Goal: Task Accomplishment & Management: Use online tool/utility

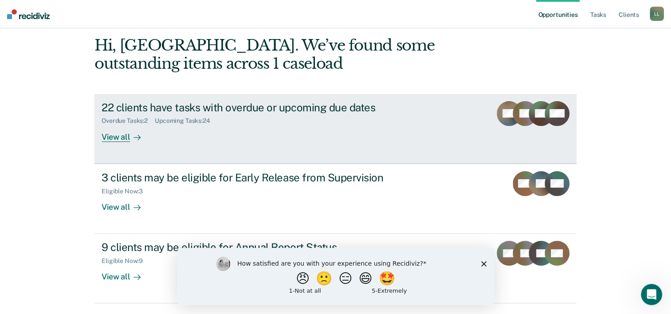
scroll to position [63, 0]
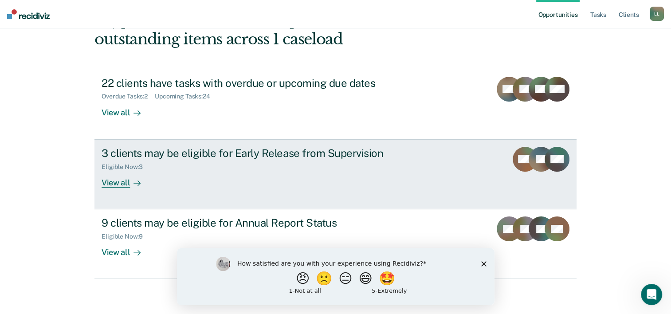
click at [332, 150] on div "3 clients may be eligible for Early Release from Supervision" at bounding box center [257, 153] width 311 height 13
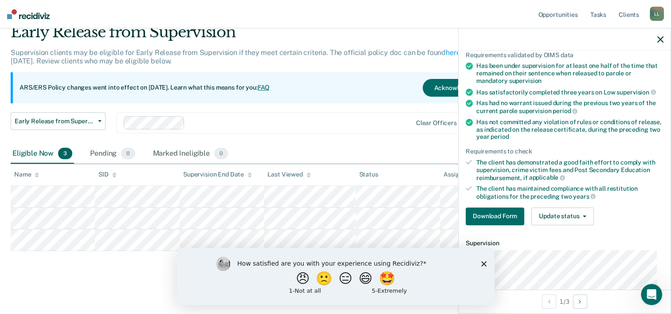
scroll to position [149, 0]
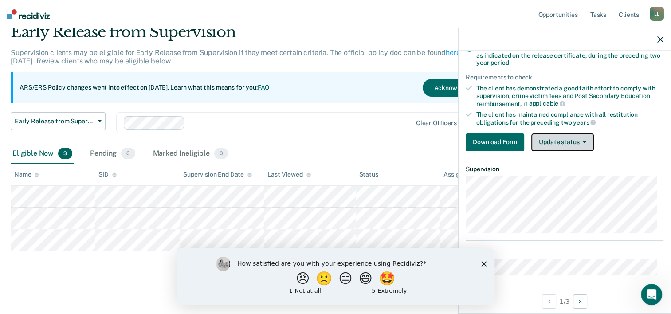
click at [580, 137] on button "Update status" at bounding box center [562, 143] width 63 height 18
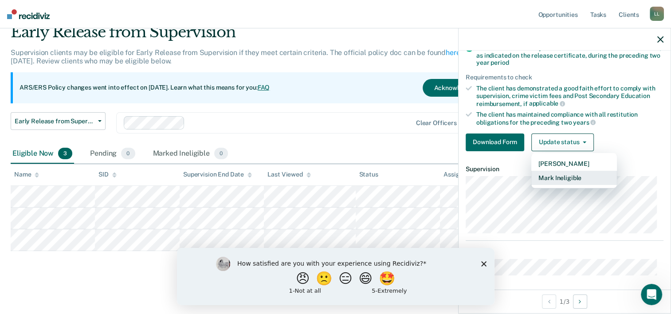
click at [565, 177] on button "Mark Ineligible" at bounding box center [574, 178] width 86 height 14
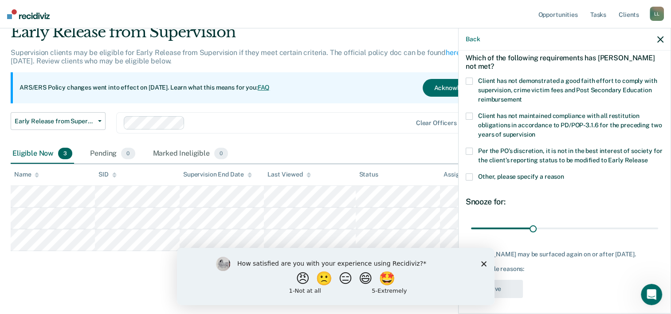
scroll to position [0, 0]
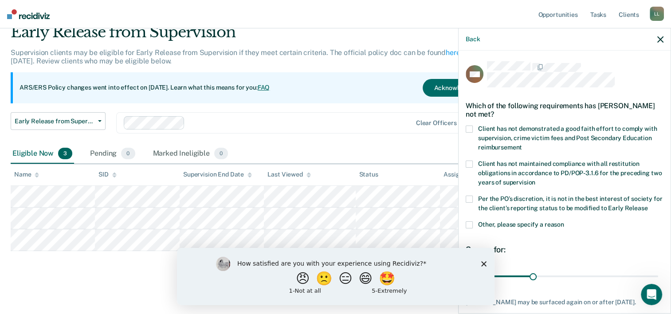
click at [472, 197] on span at bounding box center [469, 199] width 7 height 7
click at [648, 205] on input "Per the PO’s discretion, it is not in the best interest of society for the clie…" at bounding box center [648, 205] width 0 height 0
click at [468, 128] on span at bounding box center [469, 129] width 7 height 7
click at [522, 144] on input "Client has not demonstrated a good faith effort to comply with supervision, cri…" at bounding box center [522, 144] width 0 height 0
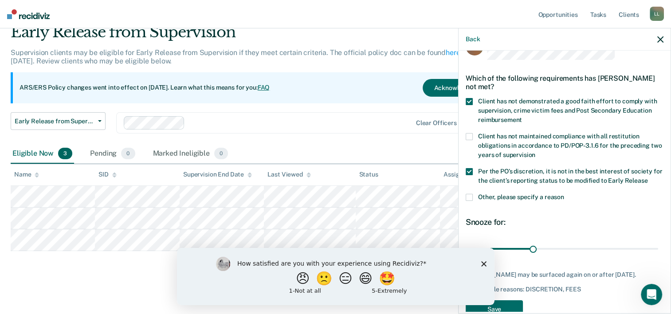
scroll to position [48, 0]
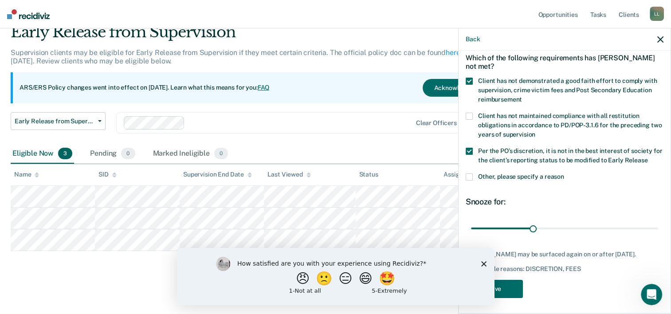
click at [467, 173] on span at bounding box center [469, 176] width 7 height 7
click at [564, 173] on input "Other, please specify a reason" at bounding box center [564, 173] width 0 height 0
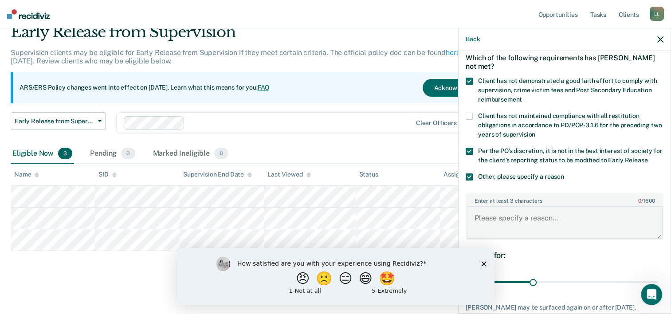
click at [485, 215] on textarea "Enter at least 3 characters 0 / 1600" at bounding box center [565, 222] width 196 height 33
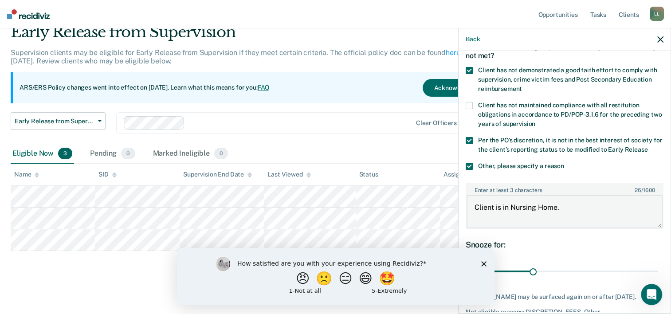
scroll to position [101, 0]
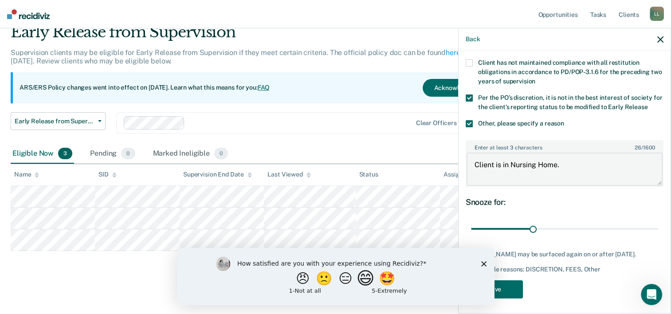
type textarea "Client is in Nursing Home."
click at [372, 281] on button "😄" at bounding box center [366, 278] width 21 height 18
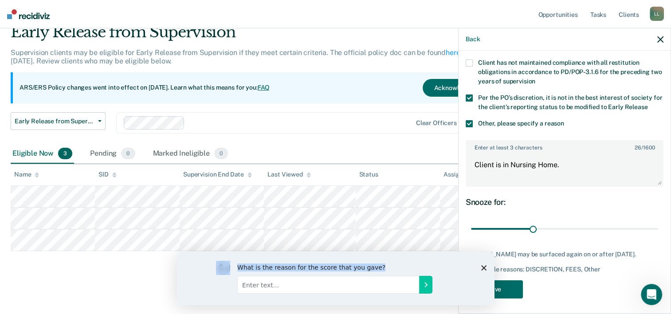
drag, startPoint x: 468, startPoint y: 263, endPoint x: 343, endPoint y: 242, distance: 126.7
click at [343, 252] on html "What is the reason for the score that you gave?" at bounding box center [336, 278] width 318 height 53
click at [134, 268] on div "Early Release from Supervision Supervision clients may be eligible for Early Re…" at bounding box center [336, 150] width 650 height 254
click at [504, 287] on button "Save" at bounding box center [494, 289] width 57 height 18
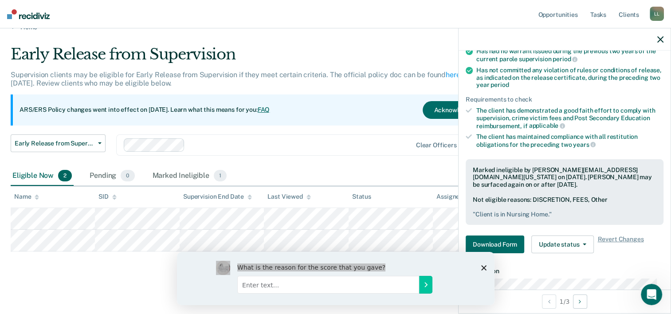
scroll to position [0, 0]
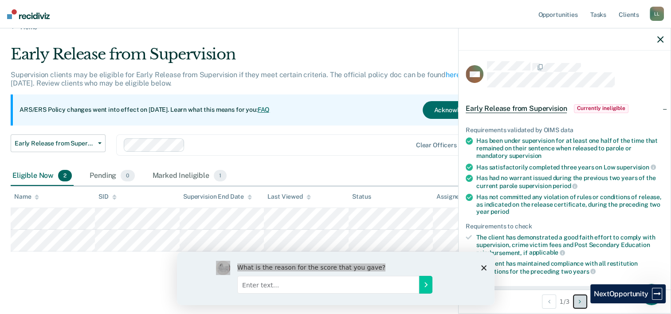
click at [584, 303] on button "Next Opportunity" at bounding box center [580, 302] width 14 height 14
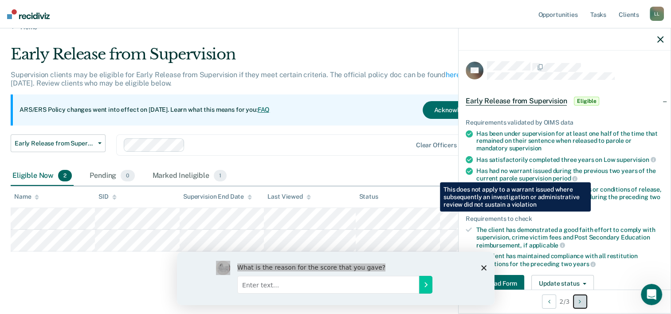
scroll to position [163, 0]
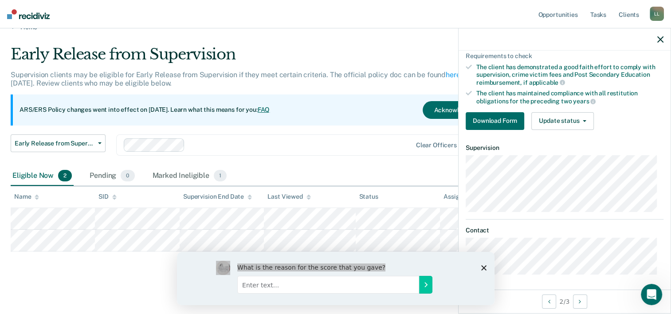
click at [350, 130] on div "Early Release from Supervision Supervision clients may be eligible for Early Re…" at bounding box center [262, 105] width 503 height 121
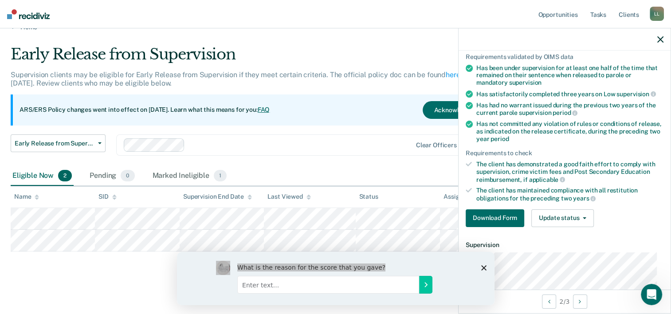
scroll to position [0, 0]
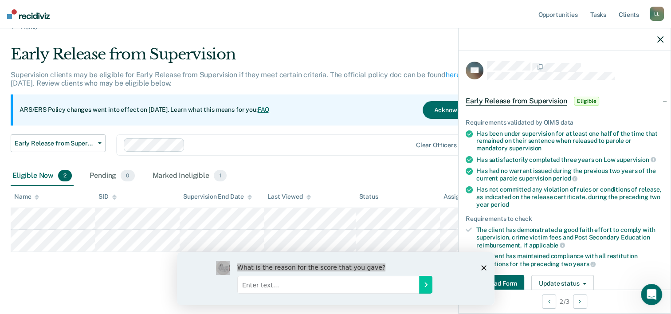
click at [333, 103] on div "ARS/ERS Policy changes went into effect on [DATE]. Learn what this means for yo…" at bounding box center [262, 109] width 503 height 31
click at [130, 276] on main "Early Release from Supervision Supervision clients may be eligible for Early Re…" at bounding box center [335, 172] width 671 height 282
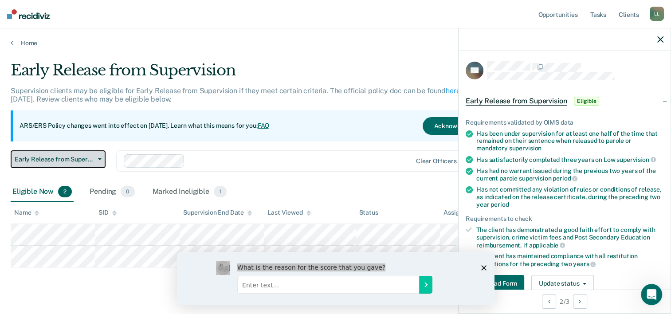
click at [53, 160] on span "Early Release from Supervision" at bounding box center [55, 160] width 80 height 8
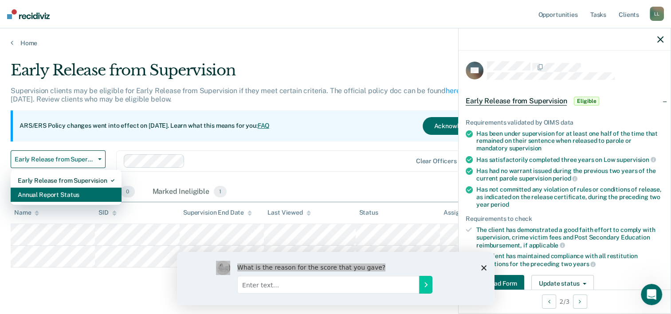
click at [60, 195] on div "Annual Report Status" at bounding box center [66, 195] width 97 height 14
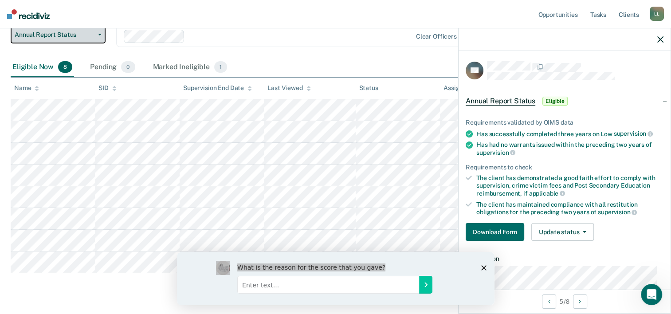
scroll to position [133, 0]
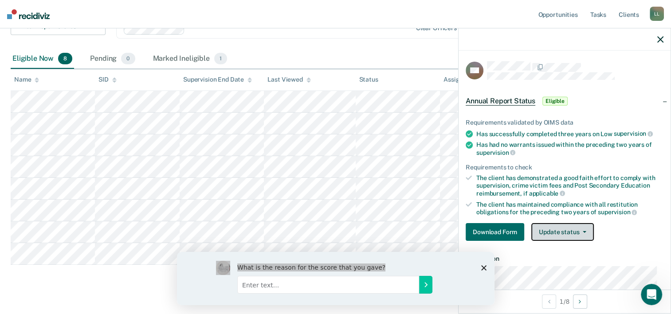
click at [580, 231] on span "button" at bounding box center [582, 232] width 7 height 2
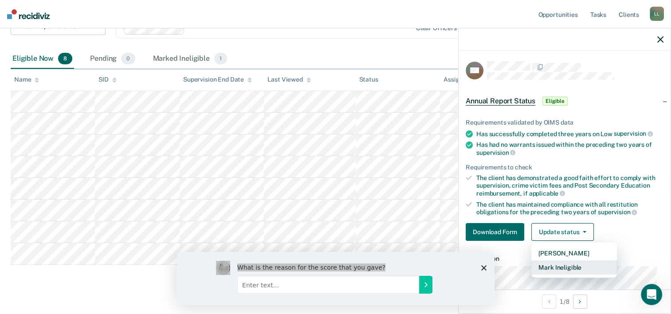
click at [570, 263] on button "Mark Ineligible" at bounding box center [574, 267] width 86 height 14
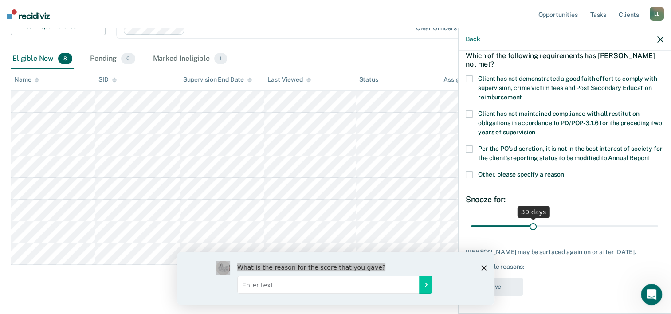
scroll to position [51, 0]
click at [467, 174] on span at bounding box center [469, 174] width 7 height 7
click at [564, 171] on input "Other, please specify a reason" at bounding box center [564, 171] width 0 height 0
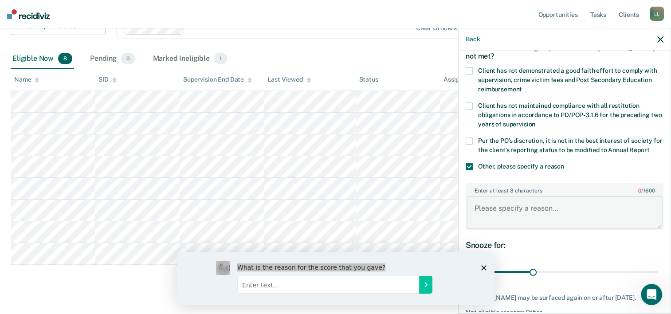
click at [490, 222] on textarea "Enter at least 3 characters 0 / 1600" at bounding box center [565, 212] width 196 height 33
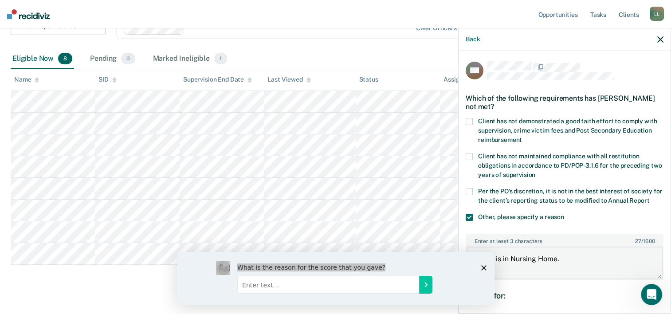
scroll to position [0, 0]
type textarea "Client is in Nursing Home."
click at [471, 118] on span at bounding box center [469, 121] width 7 height 7
click at [522, 137] on input "Client has not demonstrated a good faith effort to comply with supervision, cri…" at bounding box center [522, 137] width 0 height 0
click at [467, 156] on span at bounding box center [469, 156] width 7 height 7
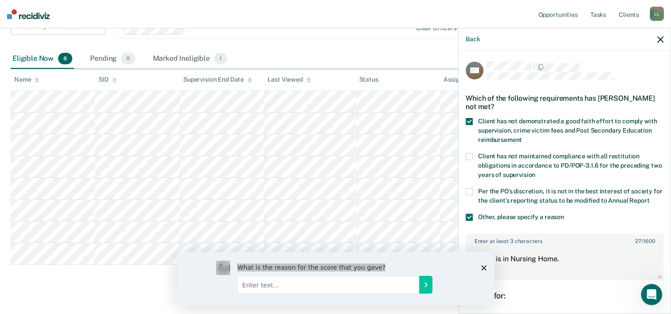
click at [535, 172] on input "Client has not maintained compliance with all restitution obligations in accord…" at bounding box center [535, 172] width 0 height 0
click at [467, 192] on span at bounding box center [469, 191] width 7 height 7
click at [649, 197] on input "Per the PO’s discretion, it is not in the best interest of society for the clie…" at bounding box center [649, 197] width 0 height 0
click at [469, 153] on span at bounding box center [469, 156] width 7 height 7
click at [535, 172] on input "Client has not maintained compliance with all restitution obligations in accord…" at bounding box center [535, 172] width 0 height 0
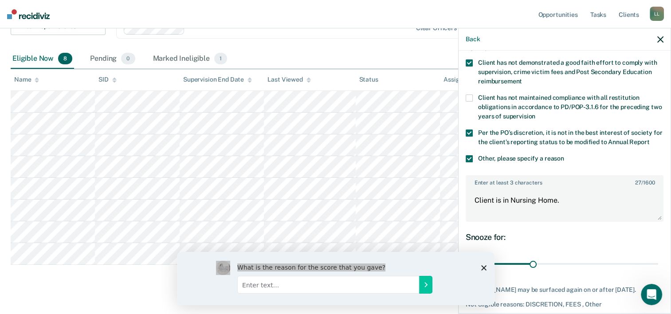
scroll to position [103, 0]
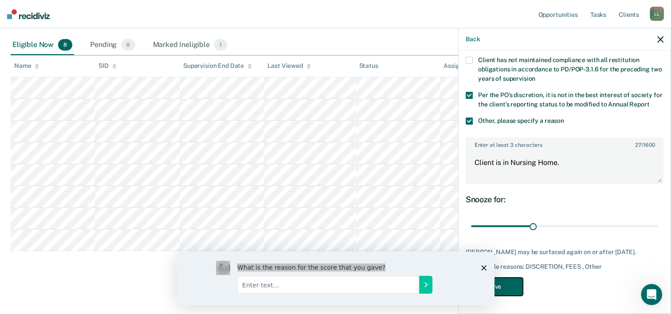
click at [501, 286] on button "Save" at bounding box center [494, 287] width 57 height 18
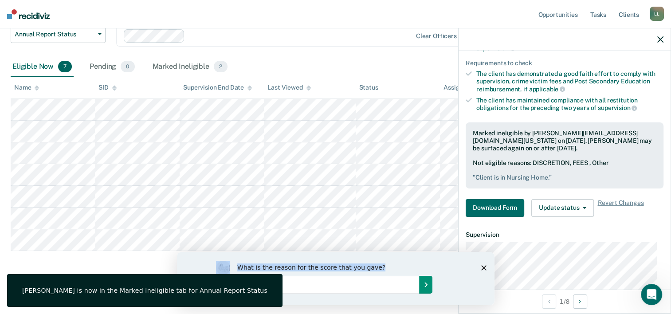
click at [426, 286] on icon "Submit your response" at bounding box center [425, 284] width 7 height 7
click at [427, 283] on button "Submit your response" at bounding box center [425, 284] width 13 height 18
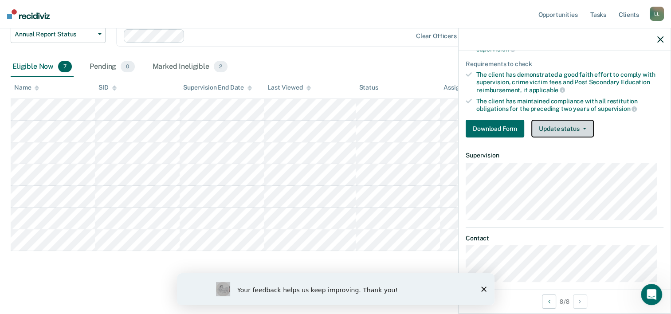
click at [568, 123] on button "Update status" at bounding box center [562, 129] width 63 height 18
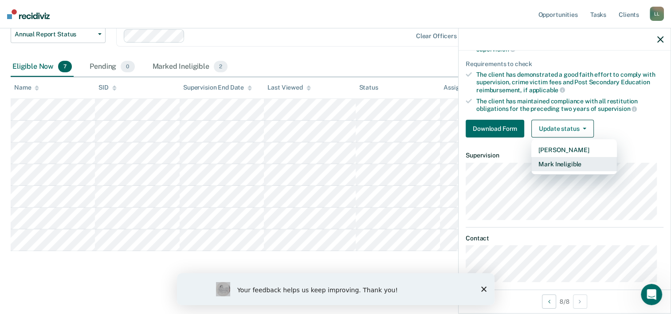
click at [558, 161] on button "Mark Ineligible" at bounding box center [574, 164] width 86 height 14
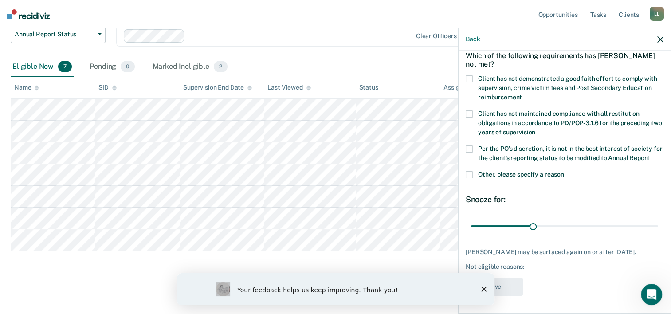
click at [470, 171] on span at bounding box center [469, 174] width 7 height 7
click at [564, 171] on input "Other, please specify a reason" at bounding box center [564, 171] width 0 height 0
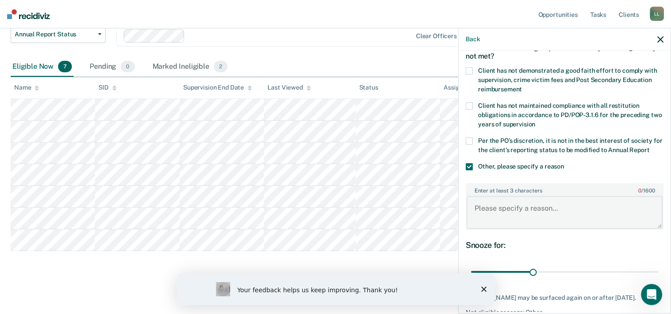
click at [516, 216] on textarea "Enter at least 3 characters 0 / 1600" at bounding box center [565, 212] width 196 height 33
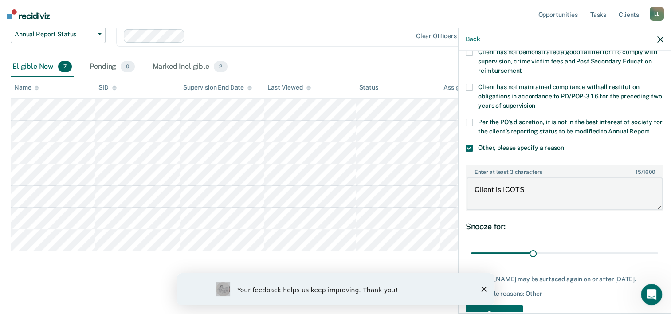
scroll to position [103, 0]
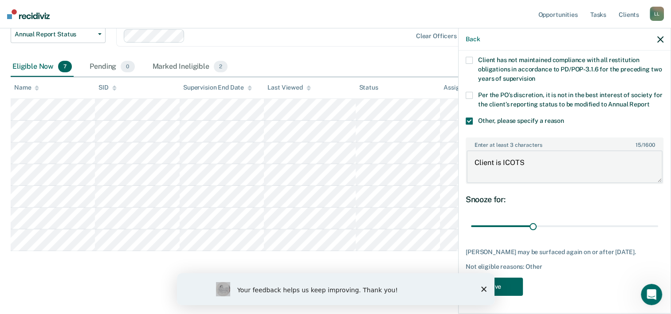
type textarea "Client is ICOTS"
click at [503, 286] on button "Save" at bounding box center [494, 287] width 57 height 18
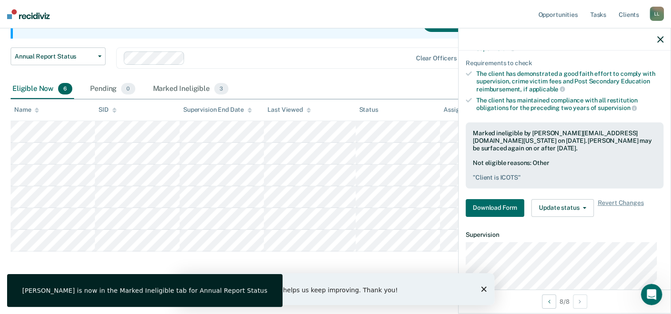
click at [425, 288] on div "Your feedback helps us keep improving. Thank you!" at bounding box center [339, 290] width 205 height 9
click at [334, 281] on div "Your feedback helps us keep improving. Thank you!" at bounding box center [336, 289] width 318 height 32
click at [320, 287] on div "Your feedback helps us keep improving. Thank you!" at bounding box center [339, 290] width 205 height 9
click at [400, 274] on div "Your feedback helps us keep improving. Thank you!" at bounding box center [336, 289] width 318 height 32
click at [443, 292] on div "Your feedback helps us keep improving. Thank you!" at bounding box center [346, 289] width 218 height 12
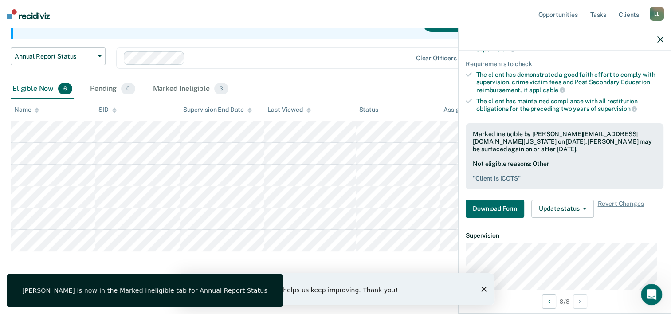
click at [443, 289] on div "Your feedback helps us keep improving. Thank you!" at bounding box center [346, 289] width 218 height 12
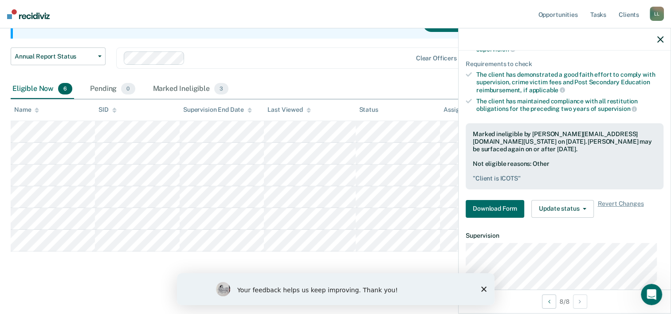
click at [331, 56] on div at bounding box center [300, 58] width 223 height 10
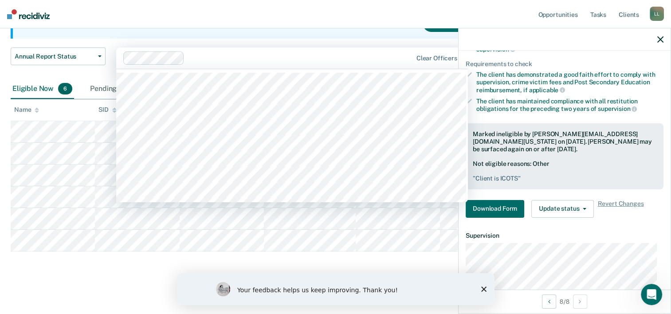
click at [279, 11] on nav "Opportunities Tasks Client s [PERSON_NAME] L L Profile How it works Log Out" at bounding box center [335, 14] width 671 height 28
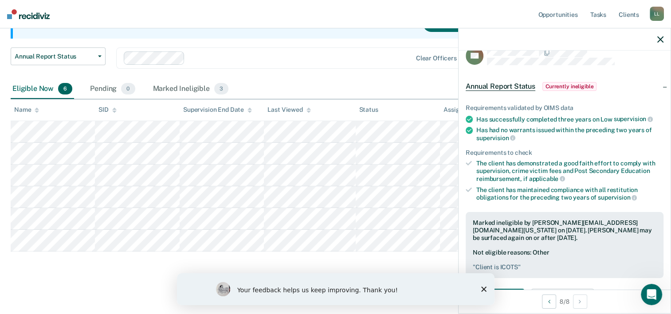
scroll to position [0, 0]
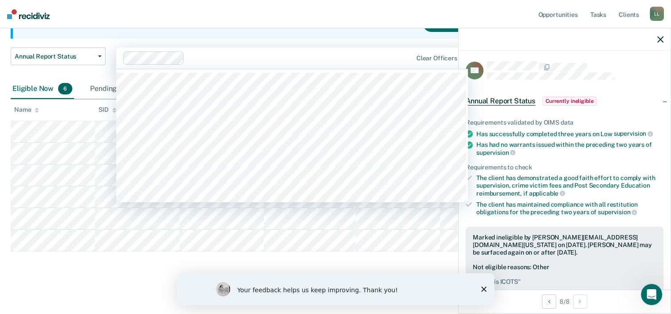
click at [254, 66] on div "Clear officers" at bounding box center [292, 57] width 352 height 21
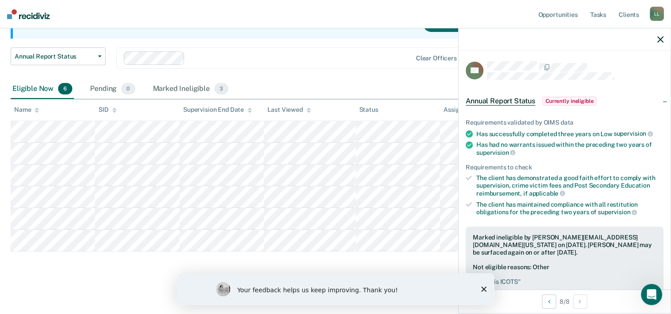
click at [133, 10] on nav "Opportunities Tasks Client s [PERSON_NAME] L L Profile How it works Log Out" at bounding box center [335, 14] width 671 height 28
